Goal: Find specific page/section: Find specific page/section

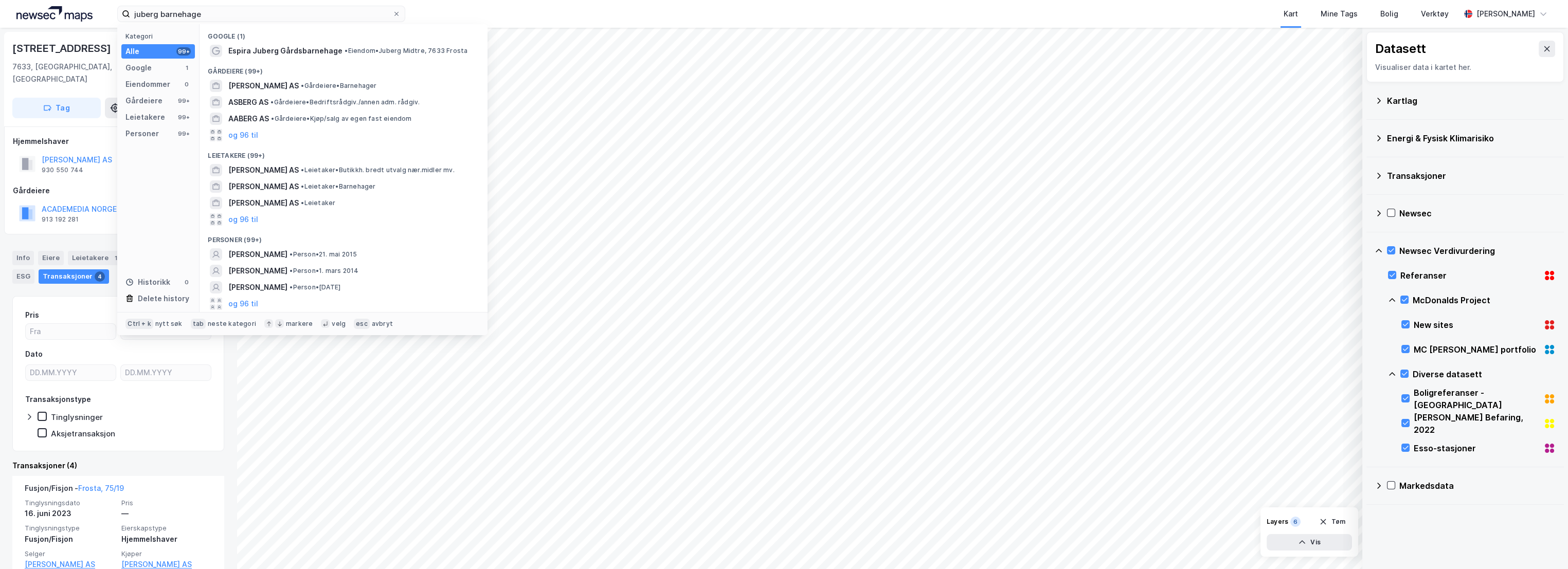
click at [475, 14] on div "Kart Mine Tags Bolig Verktøy" at bounding box center [957, 13] width 1005 height 28
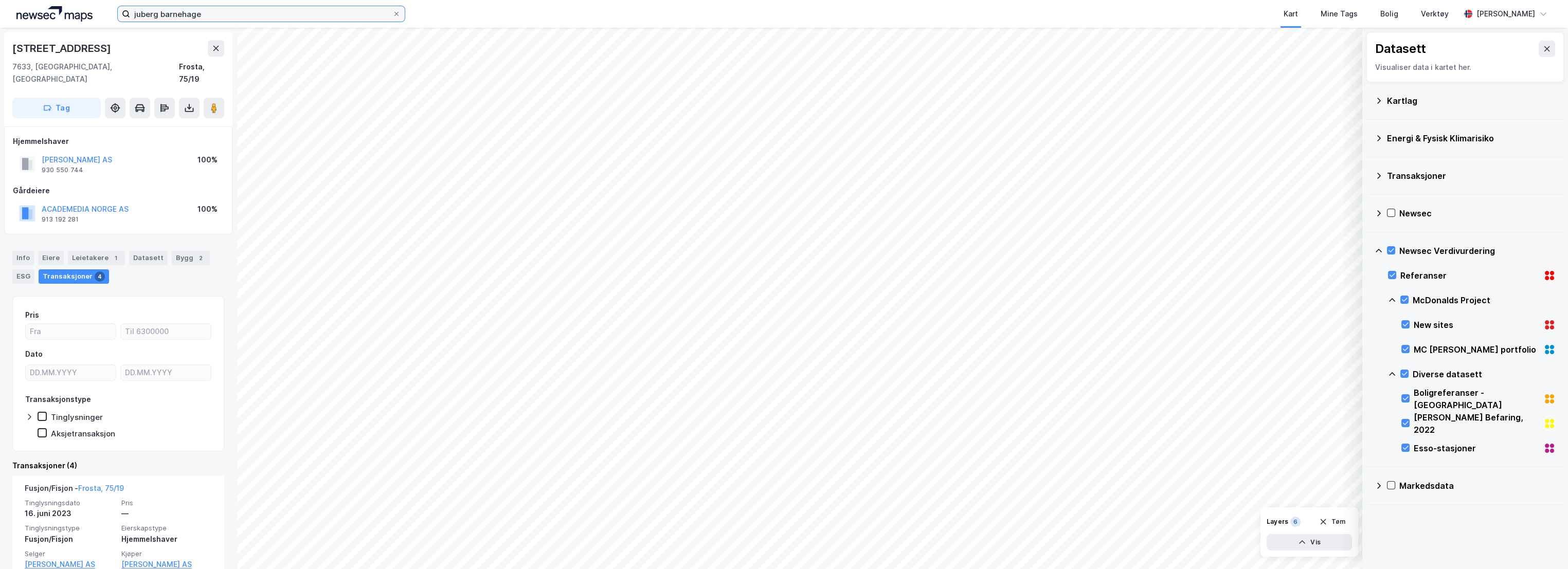
click at [215, 8] on input "juberg barnehage" at bounding box center [261, 13] width 262 height 16
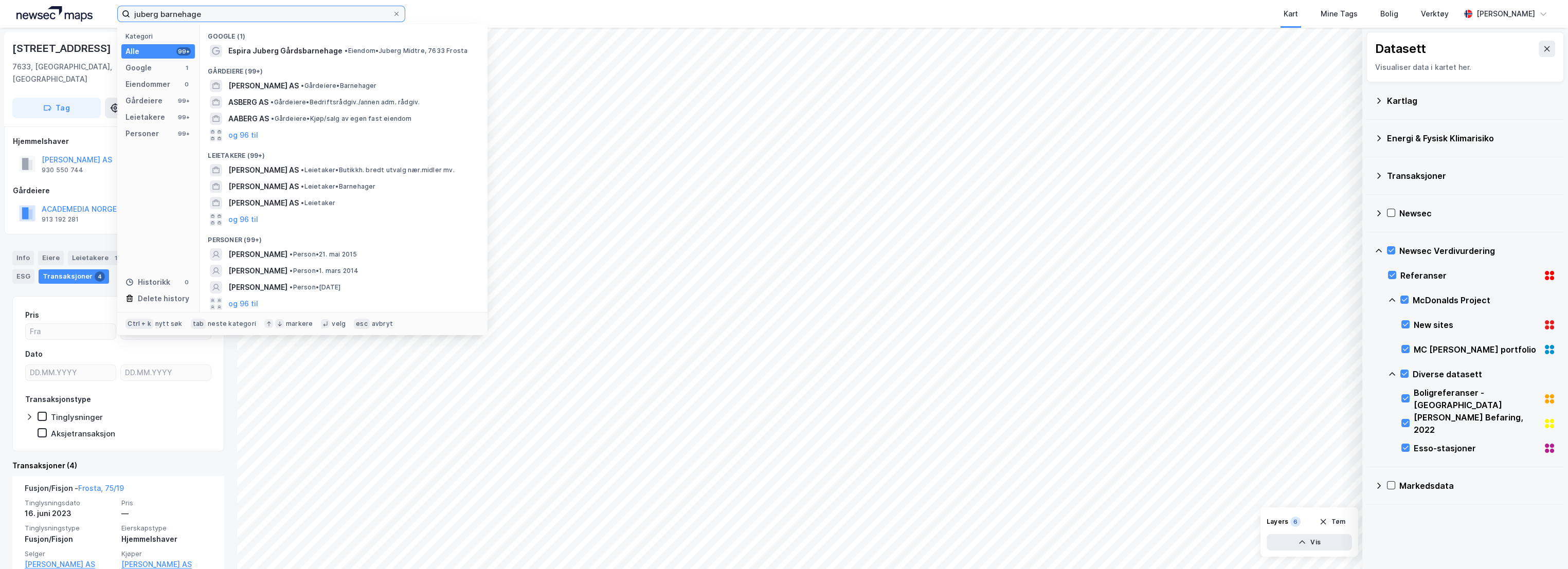
drag, startPoint x: 211, startPoint y: 12, endPoint x: 87, endPoint y: 12, distance: 124.0
click at [87, 12] on div "juberg barnehage Kategori Alle 99+ Google 1 Eiendommer 0 Gårdeiere 99+ Leietake…" at bounding box center [784, 13] width 1568 height 28
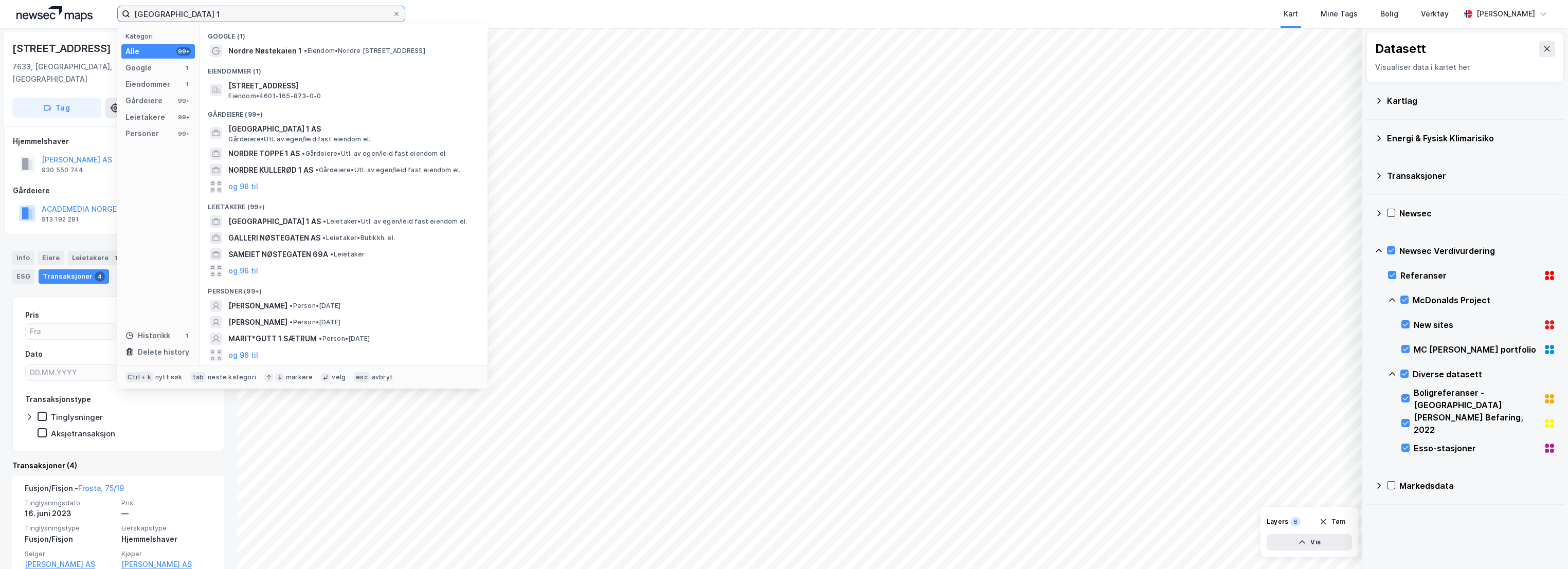
type input "[GEOGRAPHIC_DATA] 1"
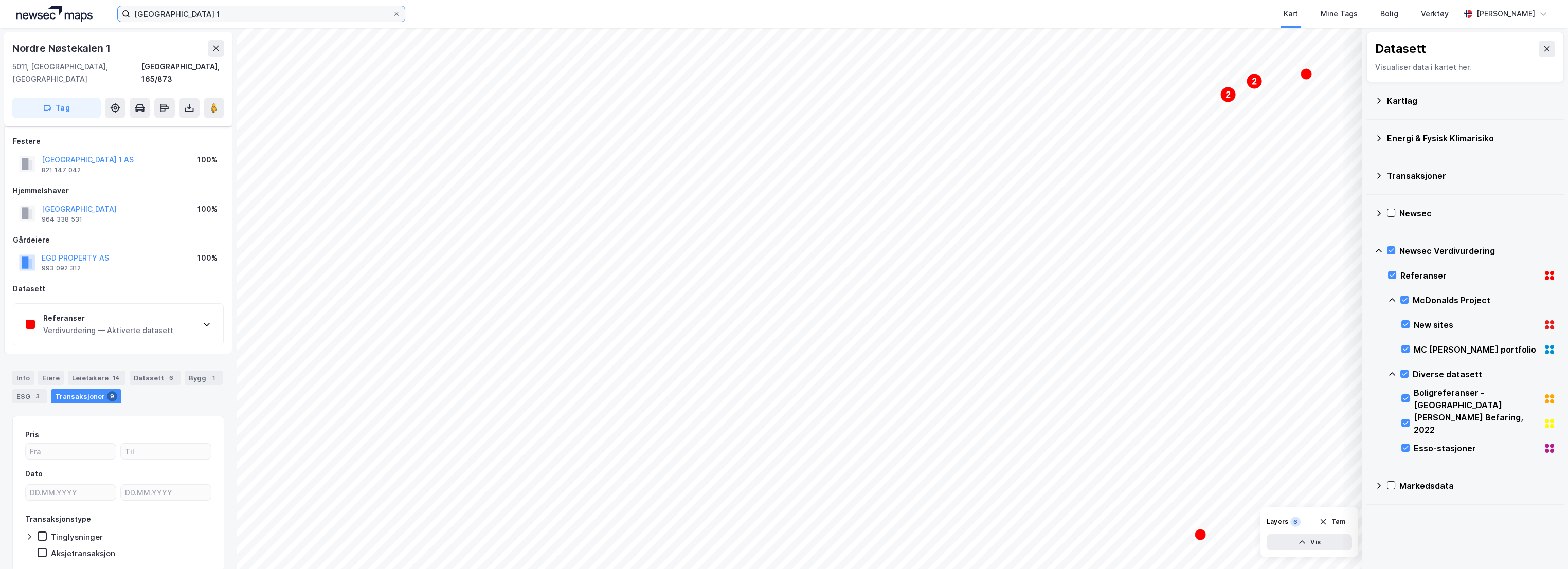
scroll to position [27, 0]
